Goal: Find specific page/section: Find specific page/section

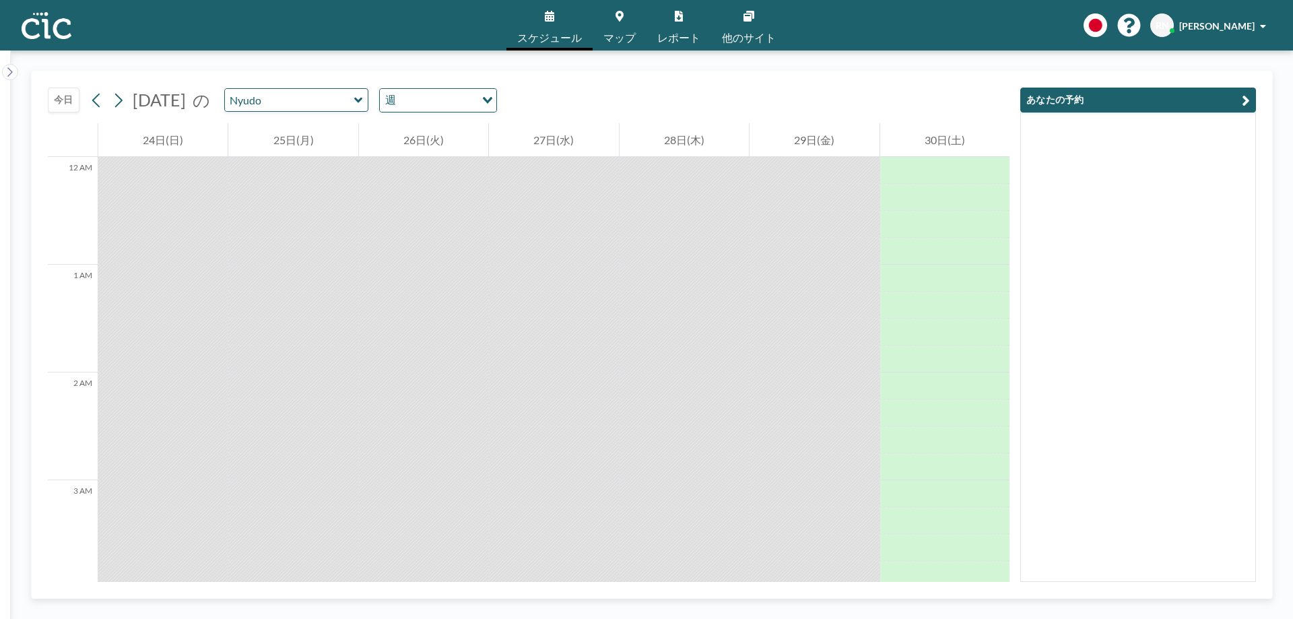
scroll to position [1455, 0]
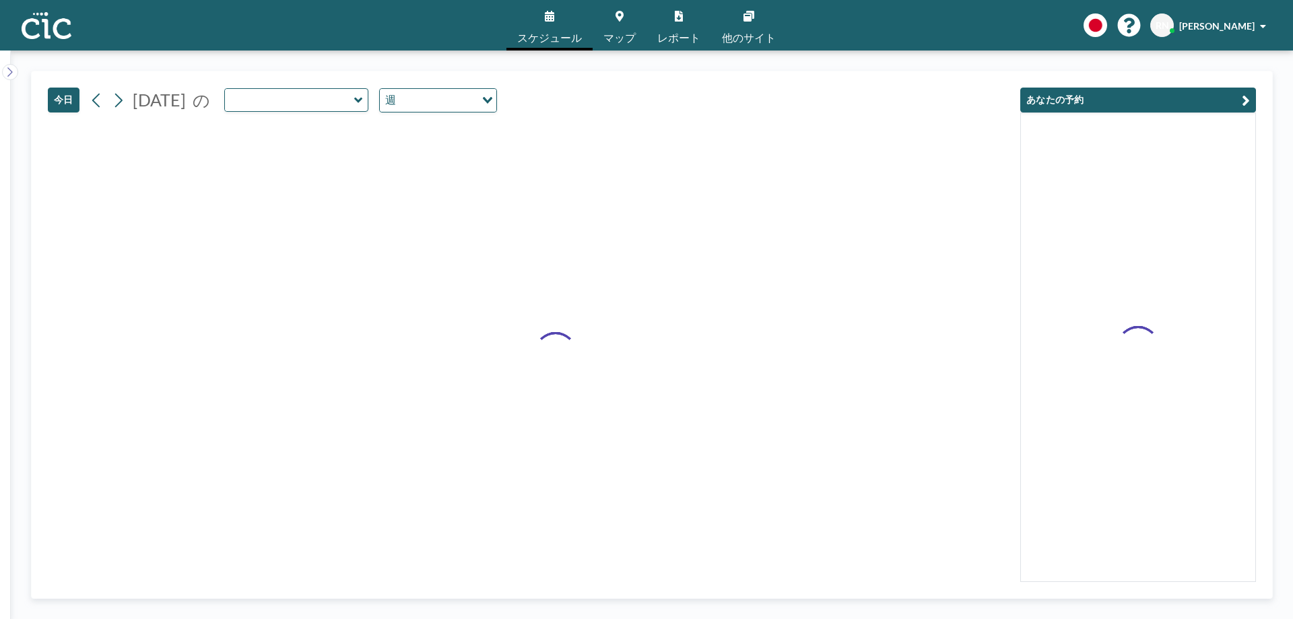
type input "Nyudo"
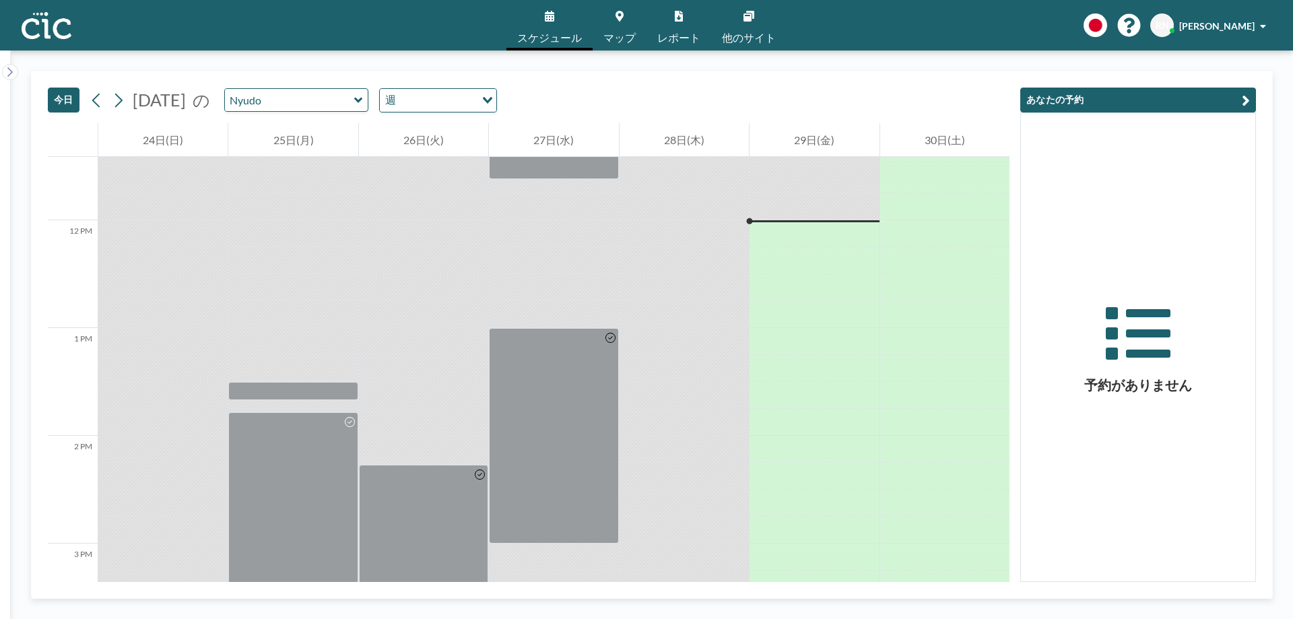
scroll to position [1266, 0]
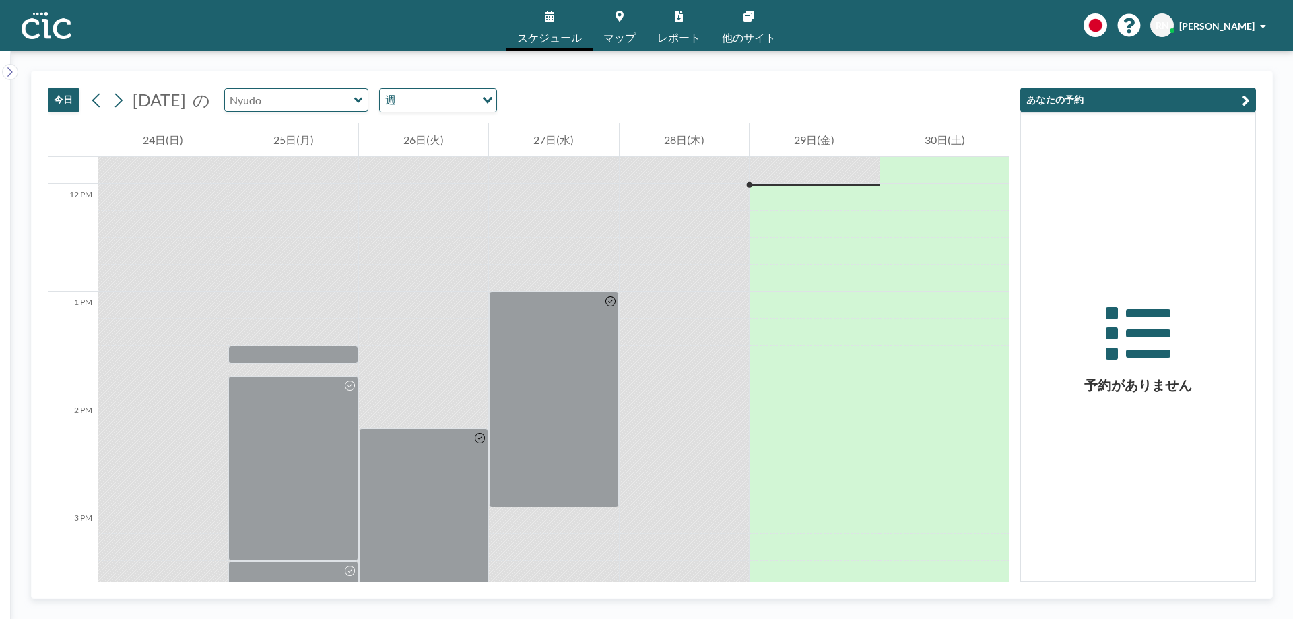
click at [294, 100] on input "text" at bounding box center [289, 100] width 129 height 22
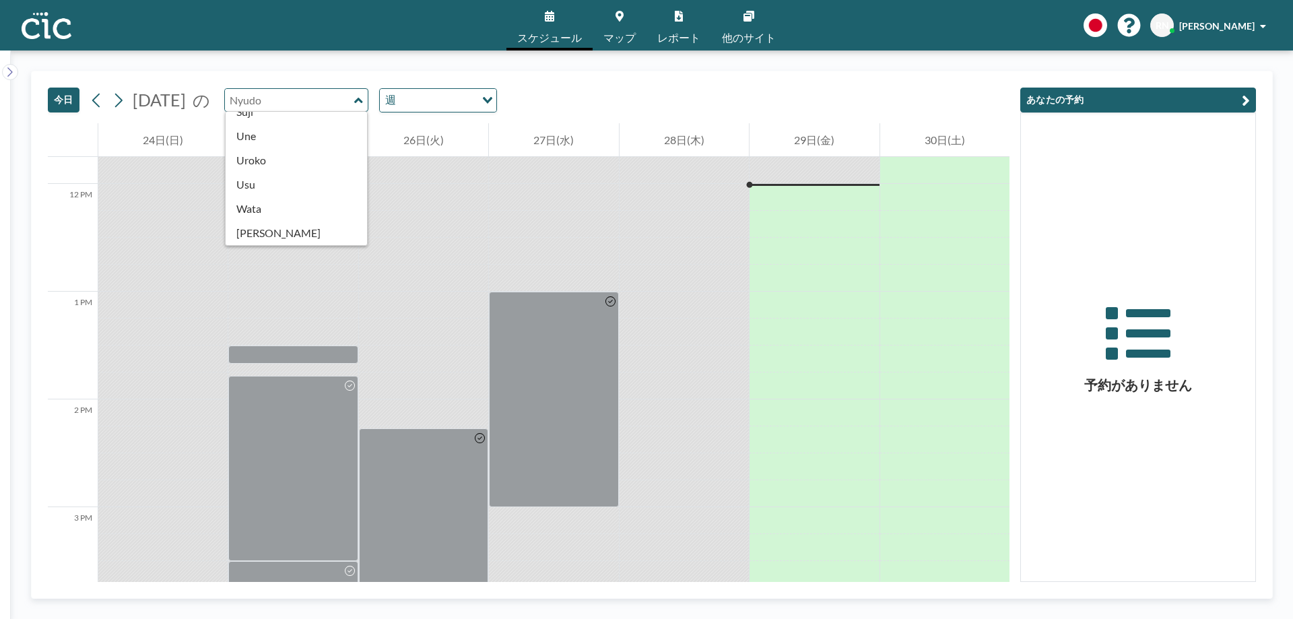
type input "Nyudo"
click at [44, 34] on img at bounding box center [47, 25] width 50 height 27
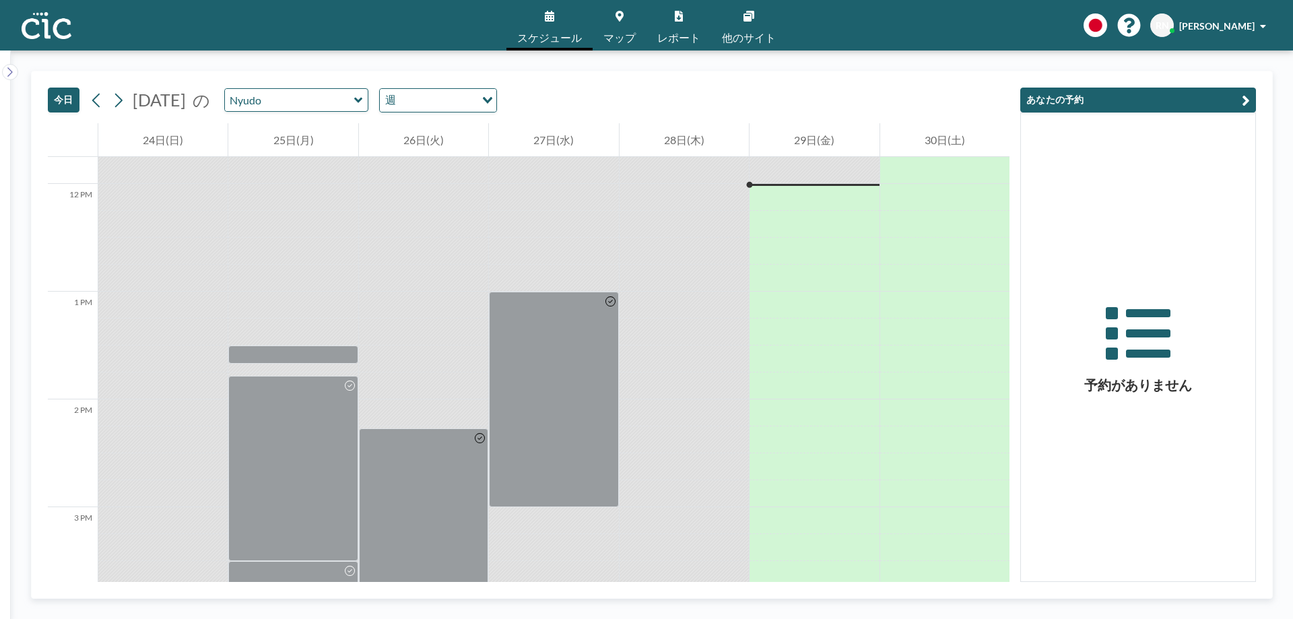
click at [616, 25] on link "マップ" at bounding box center [620, 25] width 54 height 51
